Goal: Find specific page/section: Find specific page/section

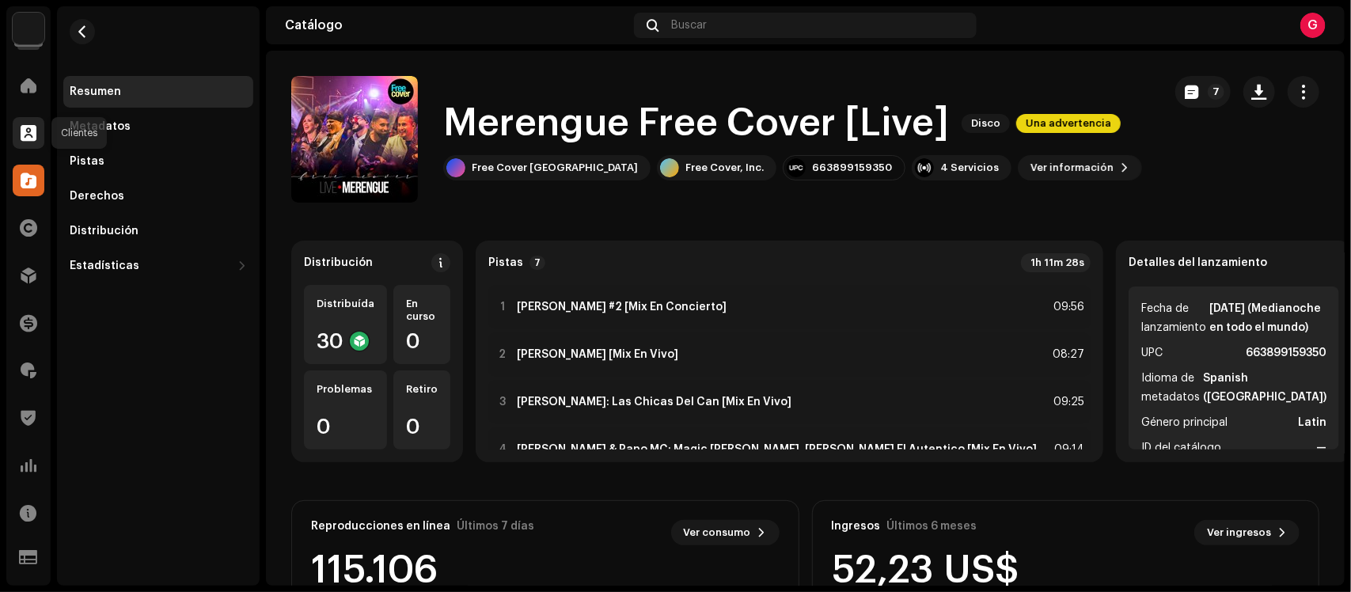
click at [37, 132] on div at bounding box center [29, 133] width 32 height 32
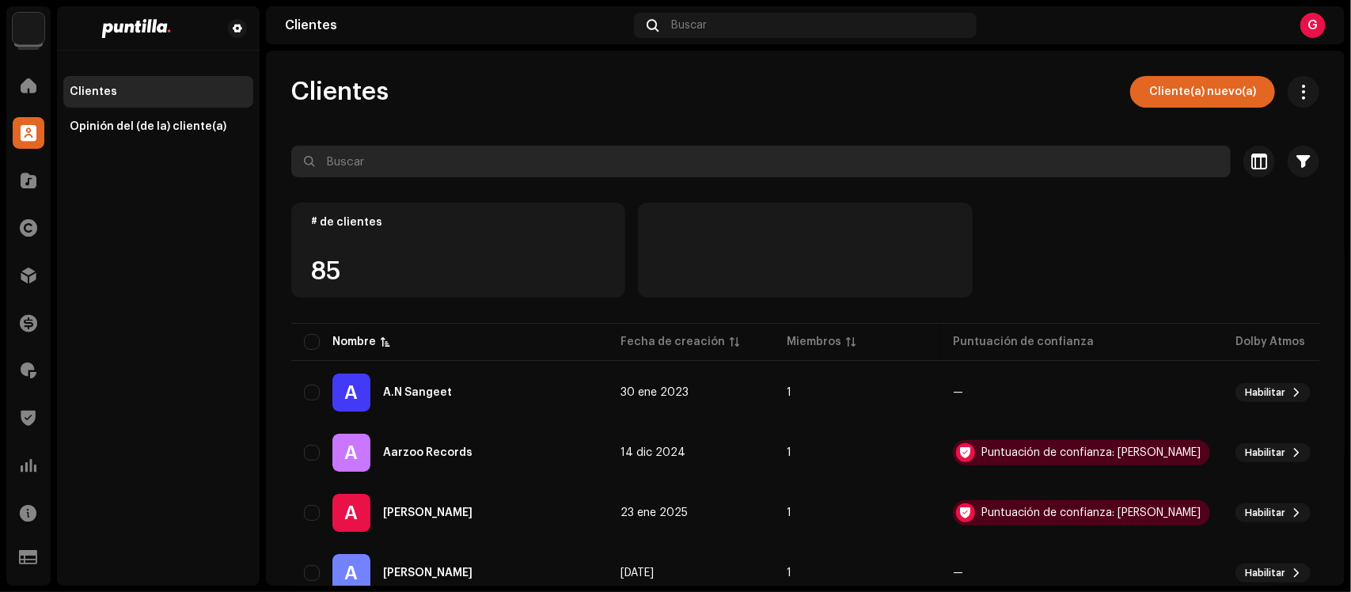
click at [484, 152] on input "text" at bounding box center [760, 162] width 939 height 32
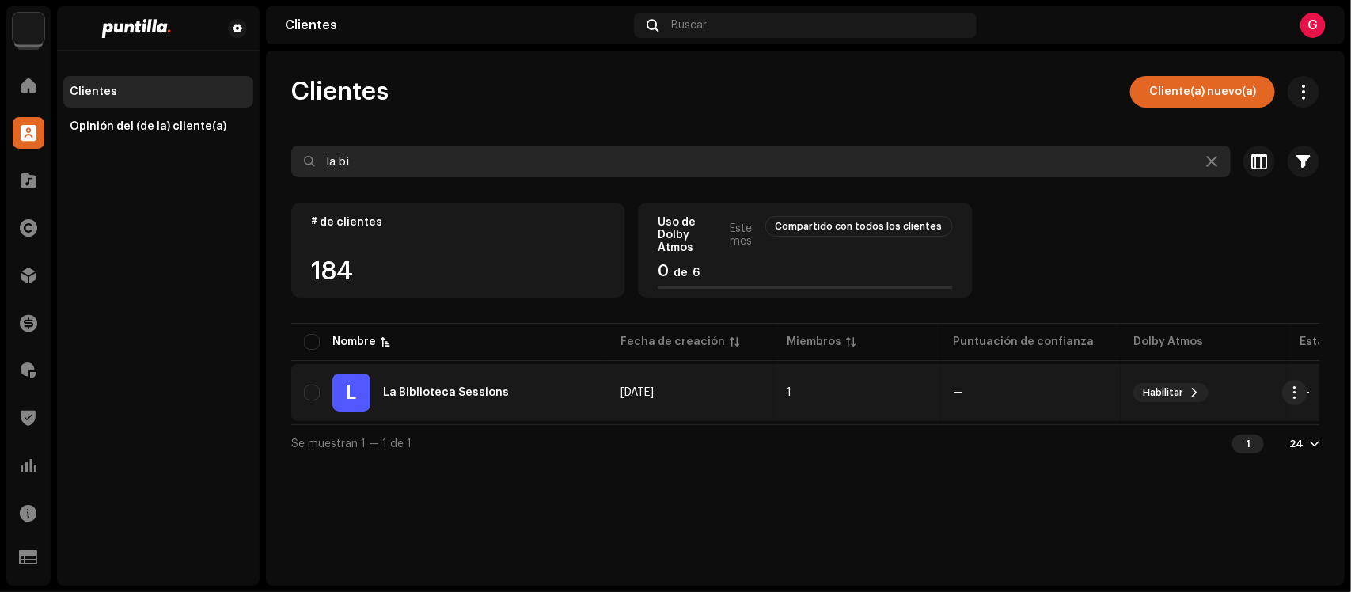
type input "la bi"
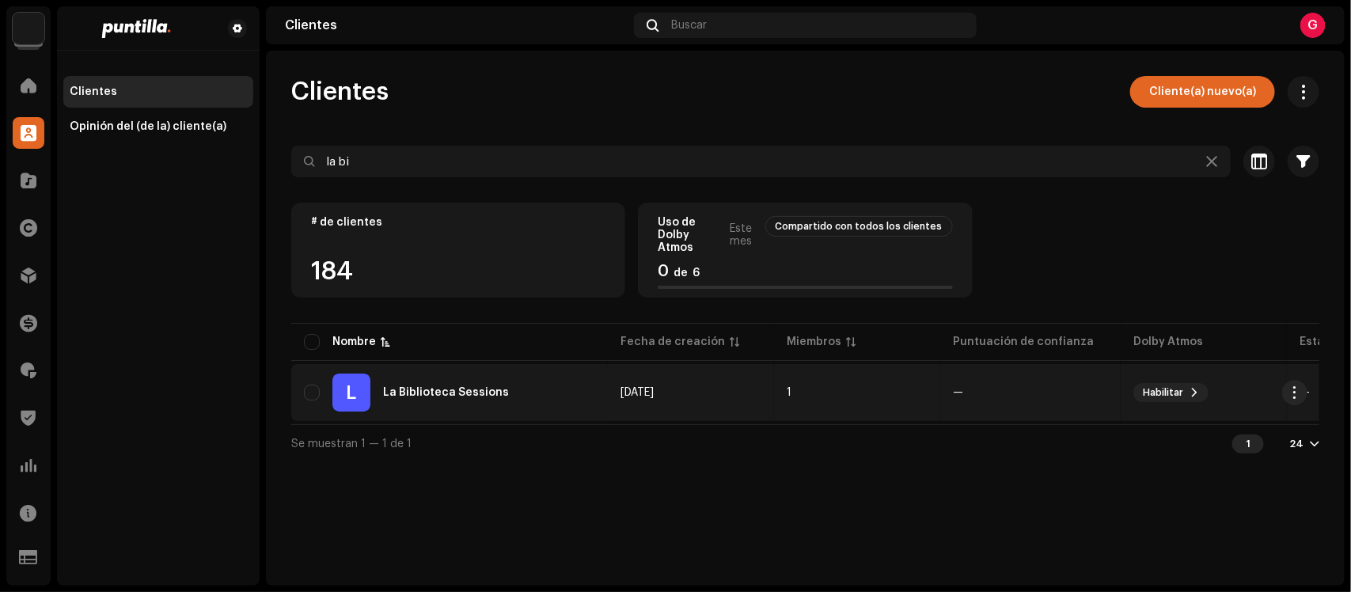
click at [441, 382] on div "L La Biblioteca Sessions" at bounding box center [449, 393] width 291 height 38
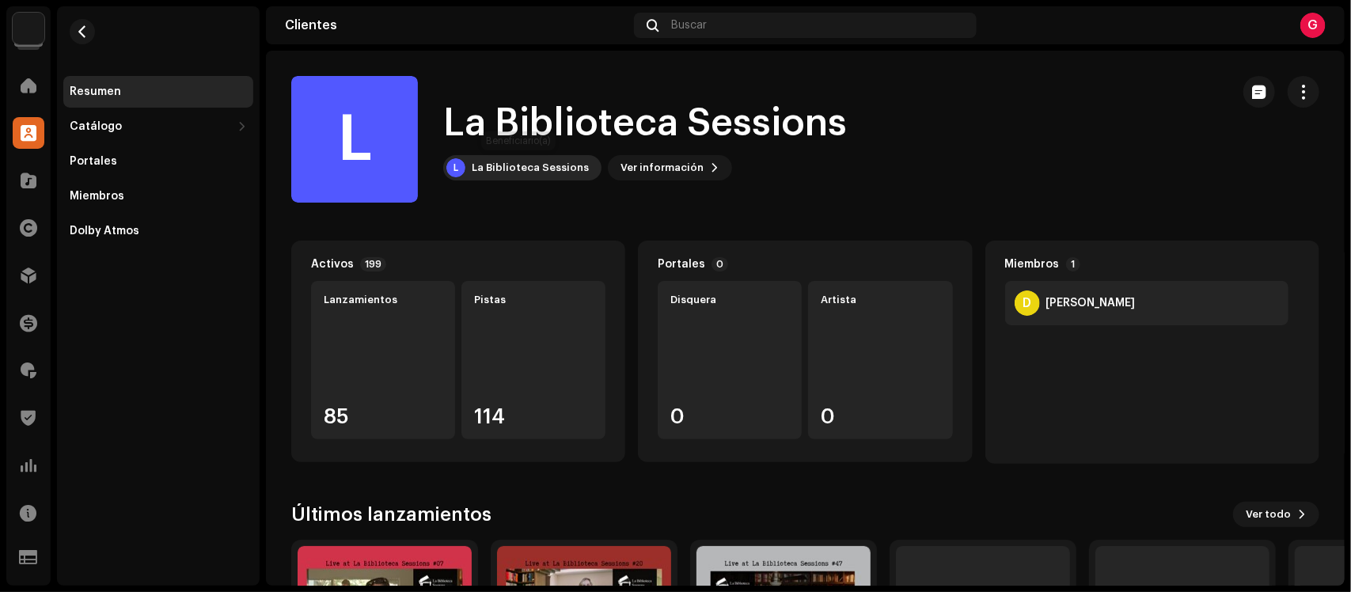
click at [518, 170] on div "La Biblioteca Sessions" at bounding box center [530, 167] width 117 height 13
click at [493, 169] on div "La Biblioteca Sessions" at bounding box center [530, 167] width 117 height 13
click at [563, 170] on div "La Biblioteca Sessions" at bounding box center [530, 167] width 117 height 13
click at [453, 168] on div "L" at bounding box center [455, 167] width 19 height 19
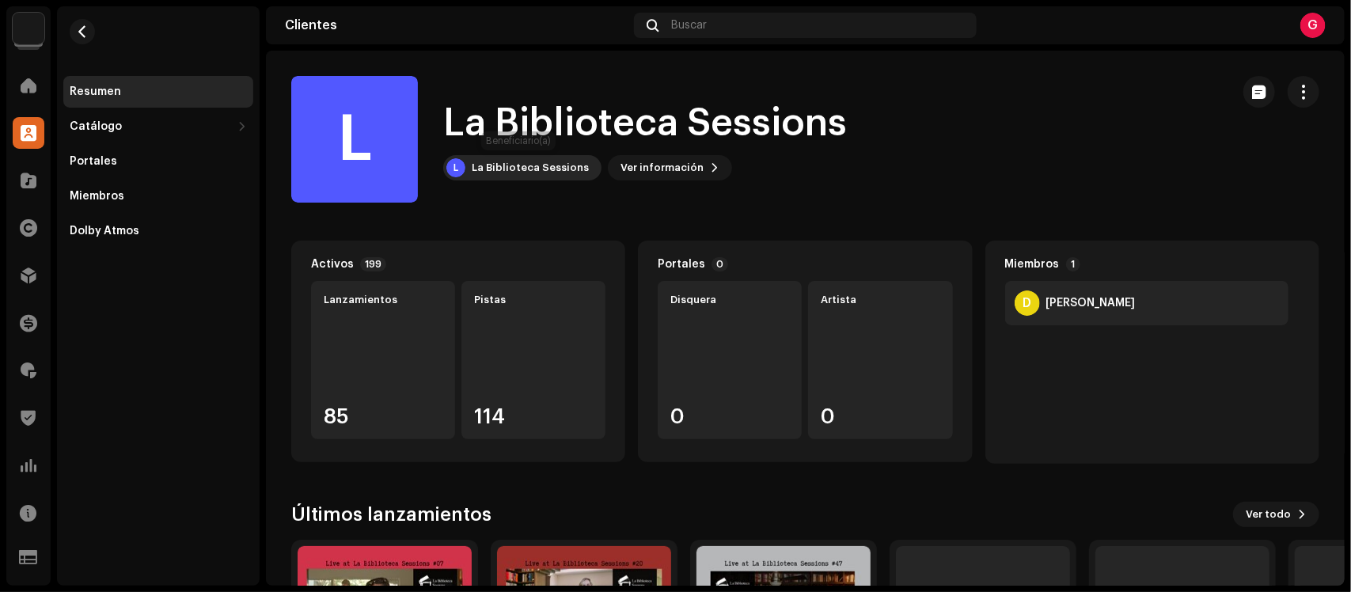
click at [485, 165] on div "La Biblioteca Sessions" at bounding box center [530, 167] width 117 height 13
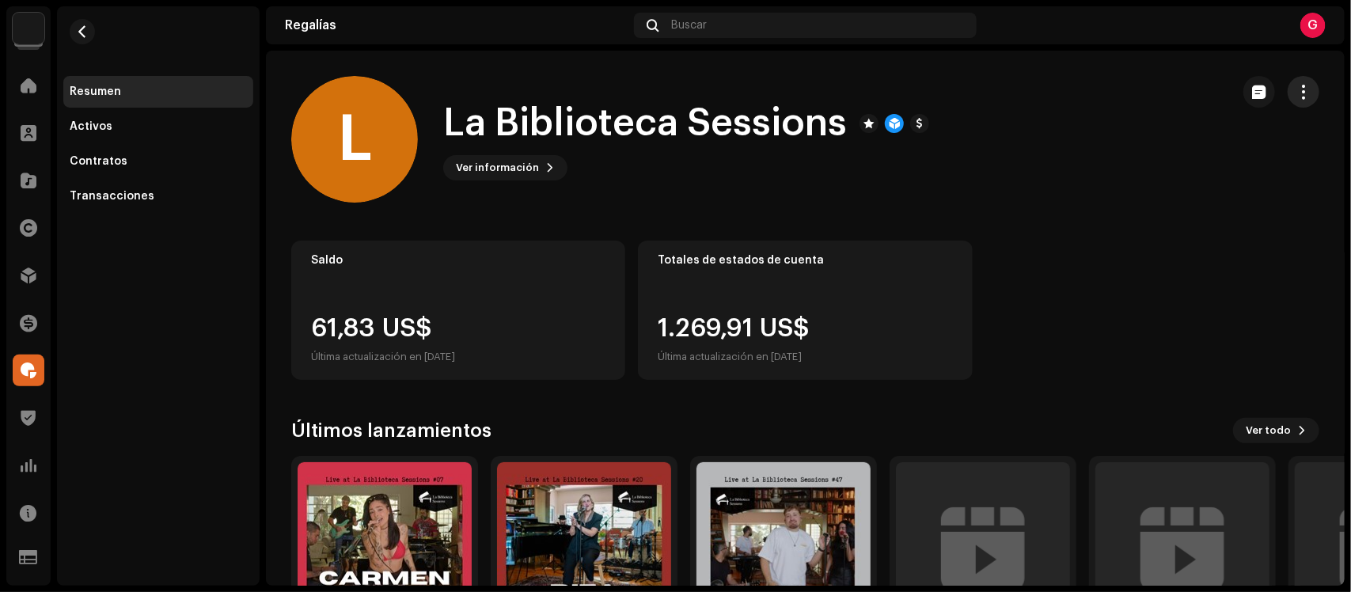
click at [1296, 87] on span "button" at bounding box center [1303, 91] width 15 height 13
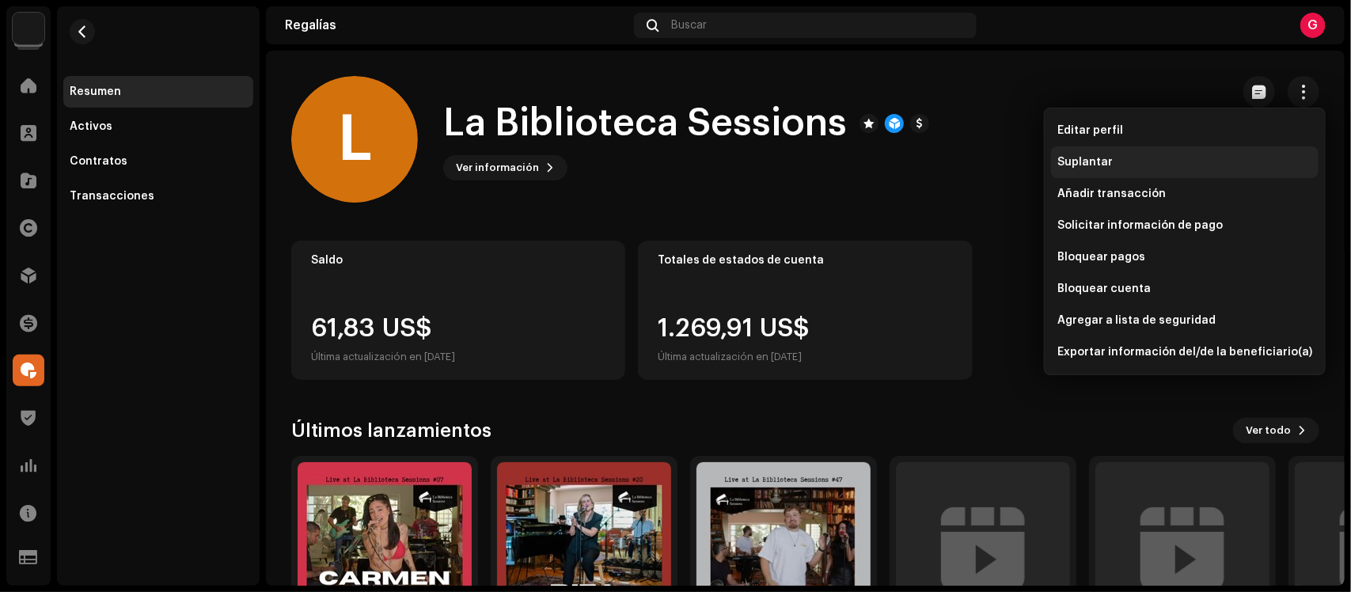
click at [1129, 168] on div "Suplantar" at bounding box center [1184, 162] width 255 height 13
